Goal: Transaction & Acquisition: Purchase product/service

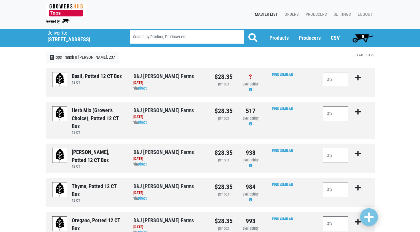
click at [333, 116] on input "number" at bounding box center [335, 113] width 25 height 15
type input "1"
click at [358, 111] on icon "submit" at bounding box center [358, 111] width 6 height 7
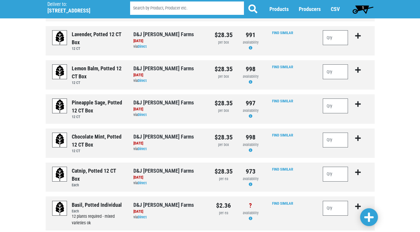
scroll to position [474, 0]
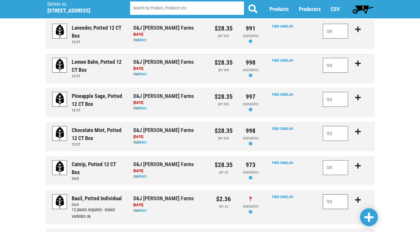
click at [325, 203] on input "number" at bounding box center [335, 201] width 25 height 15
type input "36"
click at [357, 201] on icon "submit" at bounding box center [358, 199] width 6 height 7
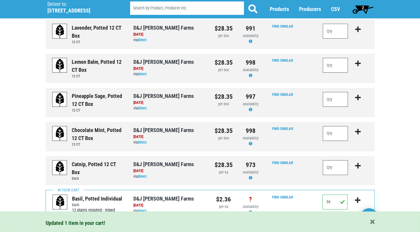
click at [361, 9] on span "2" at bounding box center [362, 9] width 26 height 12
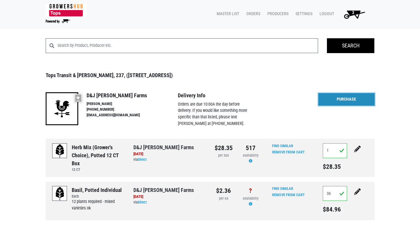
click at [344, 99] on link "Purchase" at bounding box center [346, 99] width 56 height 12
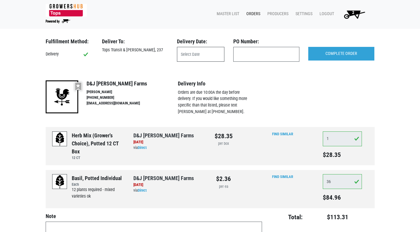
click at [201, 55] on input "text" at bounding box center [200, 54] width 47 height 15
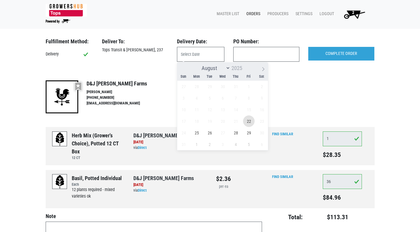
click at [251, 121] on span "22" at bounding box center [249, 121] width 12 height 12
type input "[DATE]"
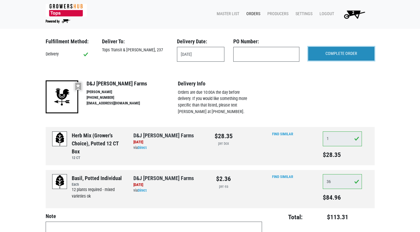
click at [325, 54] on input "COMPLETE ORDER" at bounding box center [341, 54] width 66 height 14
